Goal: Task Accomplishment & Management: Complete application form

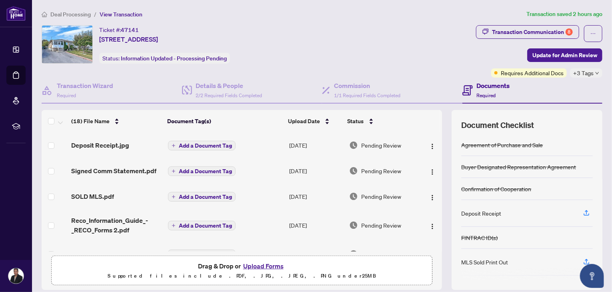
click at [266, 266] on button "Upload Forms" at bounding box center [263, 266] width 45 height 10
click at [206, 86] on h4 "Details & People" at bounding box center [229, 86] width 66 height 10
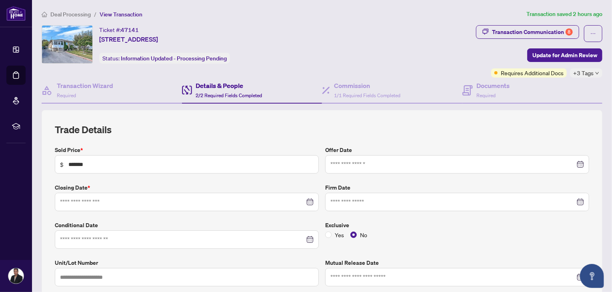
type input "**********"
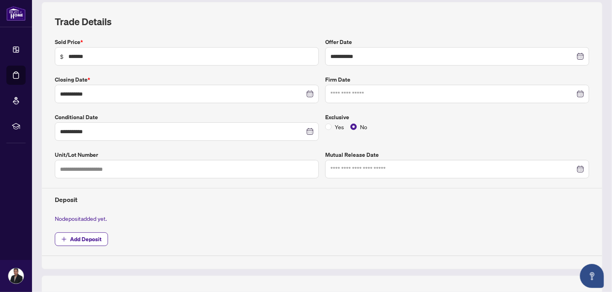
scroll to position [110, 0]
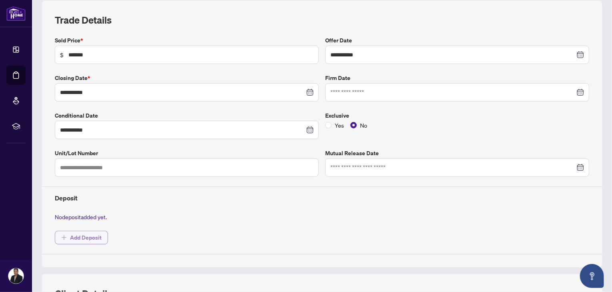
click at [85, 234] on span "Add Deposit" at bounding box center [86, 237] width 32 height 13
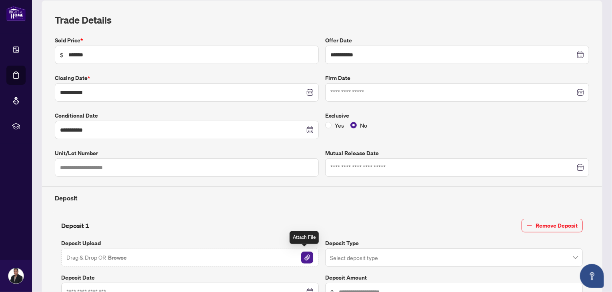
click at [302, 255] on img "button" at bounding box center [307, 258] width 12 height 12
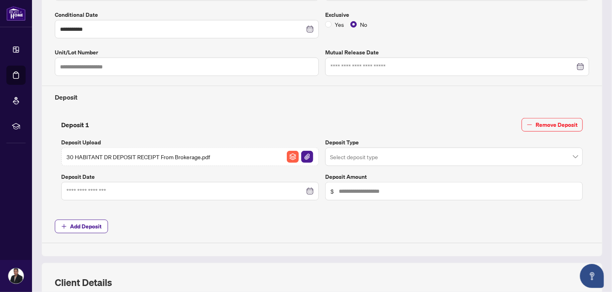
scroll to position [219, 0]
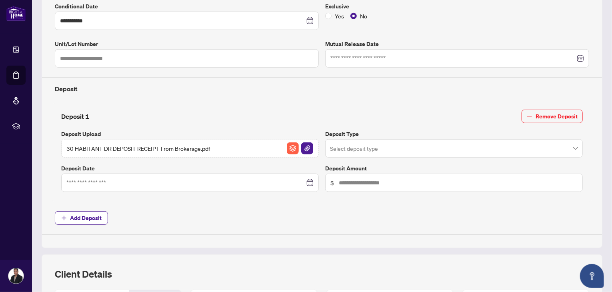
click at [163, 148] on span "30 HABITANT DR DEPOSIT RECEIPT From Brokerage.pdf" at bounding box center [138, 148] width 144 height 9
click at [308, 180] on div at bounding box center [189, 182] width 247 height 9
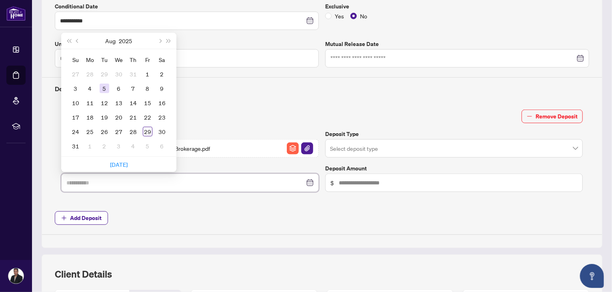
type input "**********"
click at [105, 84] on div "5" at bounding box center [105, 89] width 10 height 10
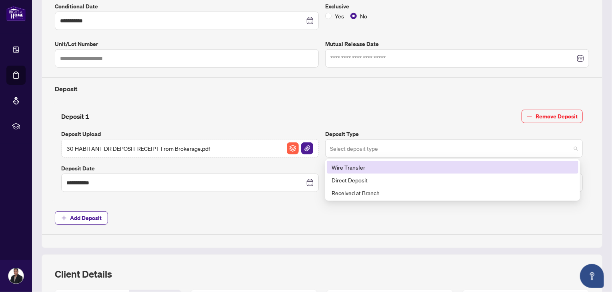
click at [568, 146] on span at bounding box center [454, 148] width 248 height 15
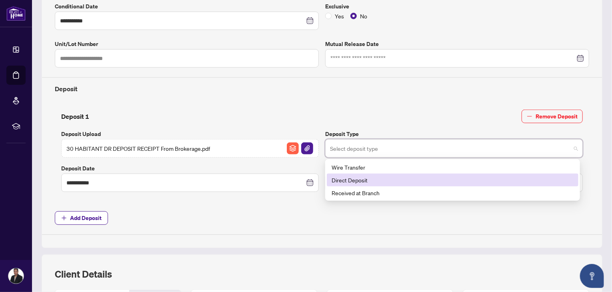
click at [396, 178] on div "Direct Deposit" at bounding box center [453, 180] width 242 height 9
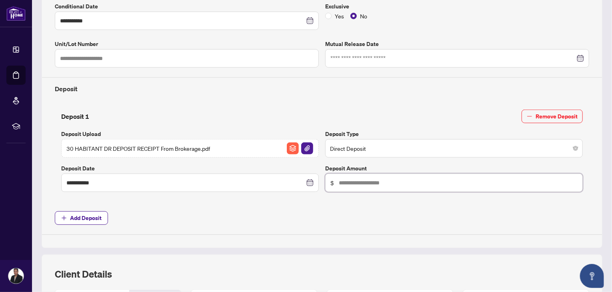
click at [366, 182] on input "text" at bounding box center [458, 182] width 239 height 9
type input "******"
click at [345, 202] on div "**********" at bounding box center [322, 81] width 541 height 308
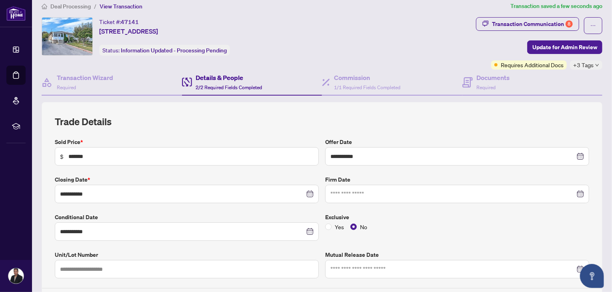
scroll to position [0, 0]
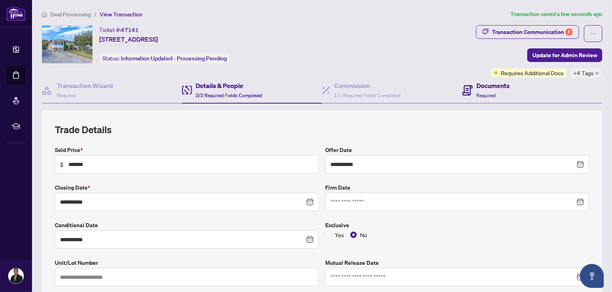
click at [477, 86] on h4 "Documents" at bounding box center [493, 86] width 33 height 10
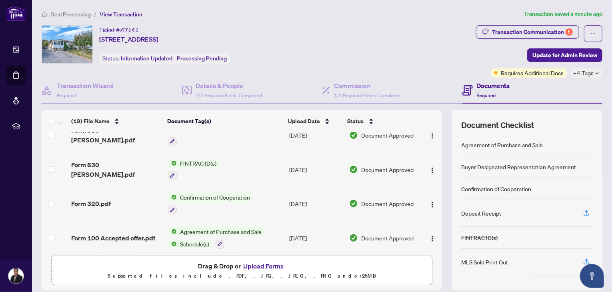
scroll to position [35, 0]
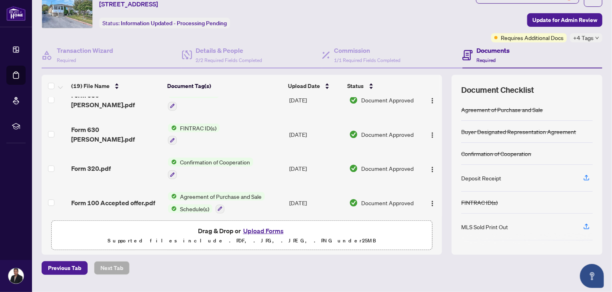
click at [231, 192] on span "Agreement of Purchase and Sale" at bounding box center [221, 196] width 88 height 9
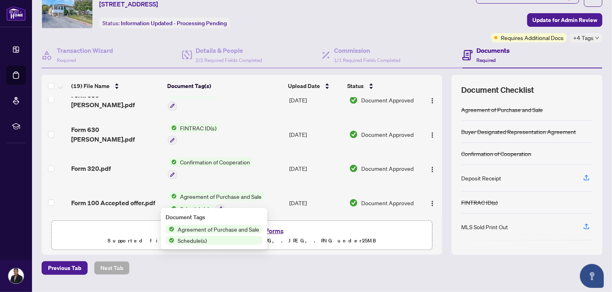
click at [183, 194] on span "Agreement of Purchase and Sale" at bounding box center [221, 196] width 88 height 9
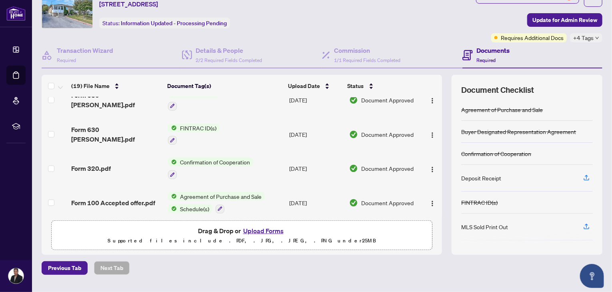
click at [183, 194] on span "Agreement of Purchase and Sale" at bounding box center [221, 196] width 88 height 9
click at [134, 198] on span "Form 100 Accepted offer.pdf" at bounding box center [113, 203] width 84 height 10
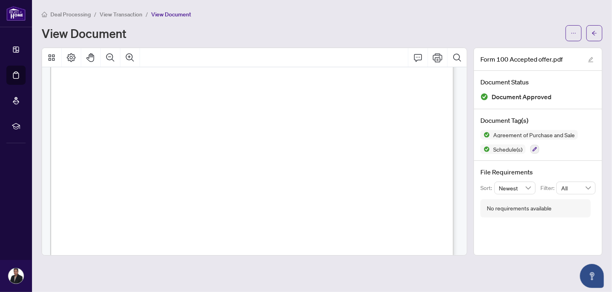
scroll to position [297, 0]
click at [595, 31] on icon "arrow-left" at bounding box center [594, 33] width 5 height 4
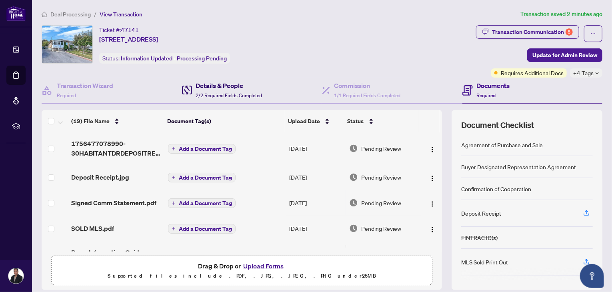
click at [214, 89] on h4 "Details & People" at bounding box center [229, 86] width 66 height 10
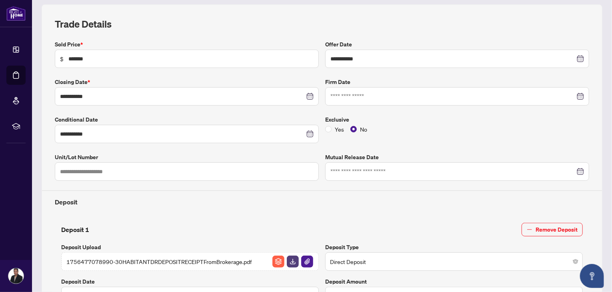
scroll to position [106, 0]
click at [572, 94] on div at bounding box center [457, 96] width 254 height 9
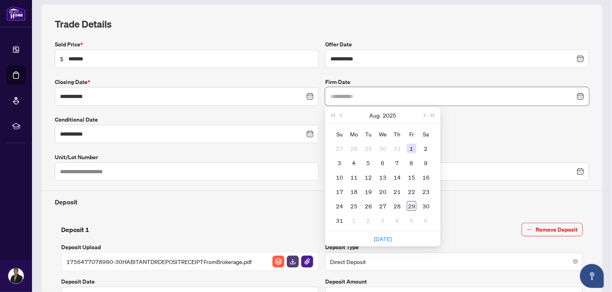
type input "**********"
click at [408, 148] on div "1" at bounding box center [412, 149] width 10 height 10
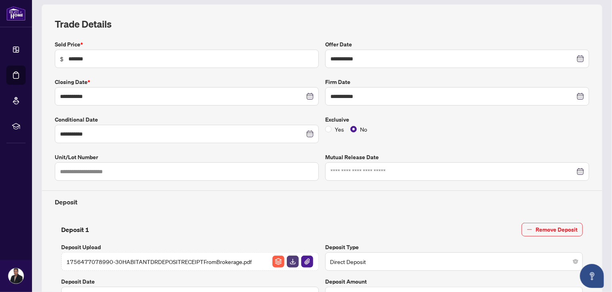
click at [435, 209] on div "**********" at bounding box center [322, 194] width 541 height 308
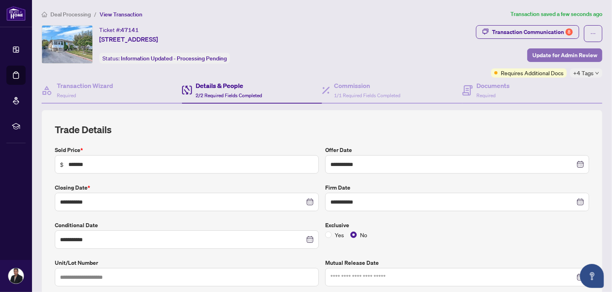
click at [561, 56] on span "Update for Admin Review" at bounding box center [564, 55] width 65 height 13
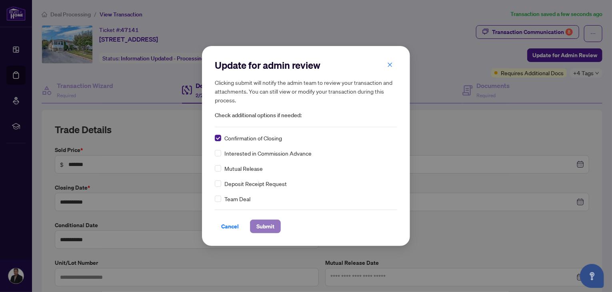
click at [263, 230] on span "Submit" at bounding box center [265, 226] width 18 height 13
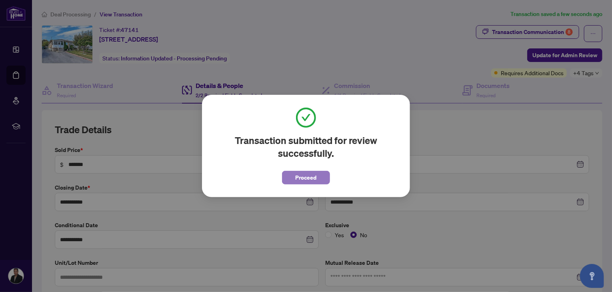
click at [308, 180] on span "Proceed" at bounding box center [306, 177] width 21 height 13
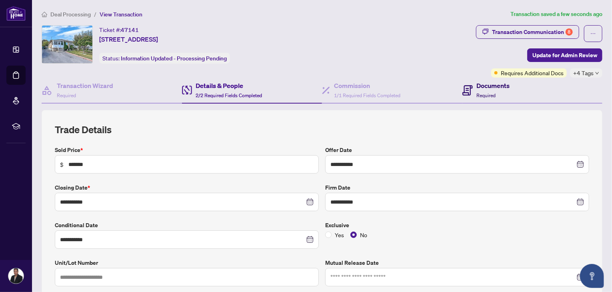
click at [483, 87] on h4 "Documents" at bounding box center [493, 86] width 33 height 10
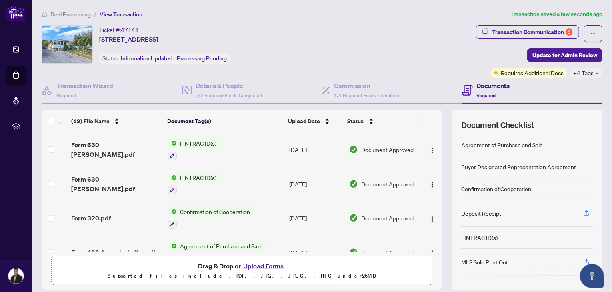
scroll to position [476, 0]
